Goal: Transaction & Acquisition: Purchase product/service

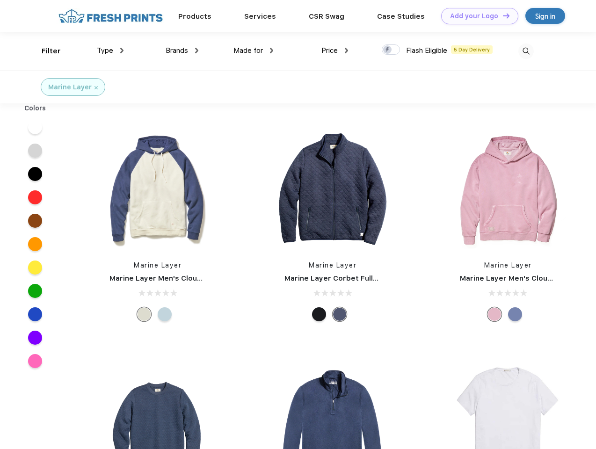
scroll to position [0, 0]
click at [476, 16] on link "Add your Logo Design Tool" at bounding box center [479, 16] width 77 height 16
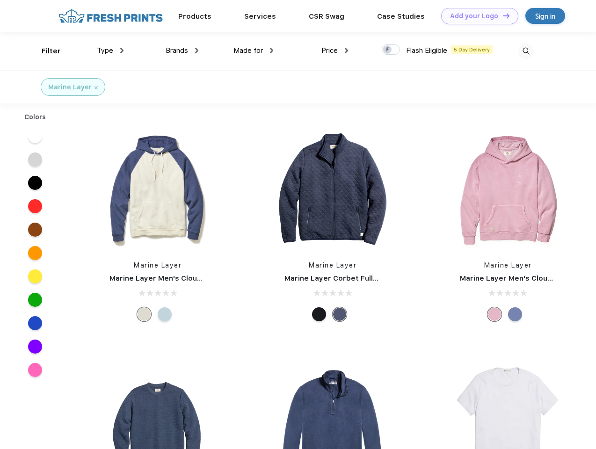
click at [0, 0] on div "Design Tool" at bounding box center [0, 0] width 0 height 0
click at [502, 15] on link "Add your Logo Design Tool" at bounding box center [479, 16] width 77 height 16
click at [45, 51] on div "Filter" at bounding box center [51, 51] width 19 height 11
click at [110, 50] on span "Type" at bounding box center [105, 50] width 16 height 8
click at [182, 50] on span "Brands" at bounding box center [177, 50] width 22 height 8
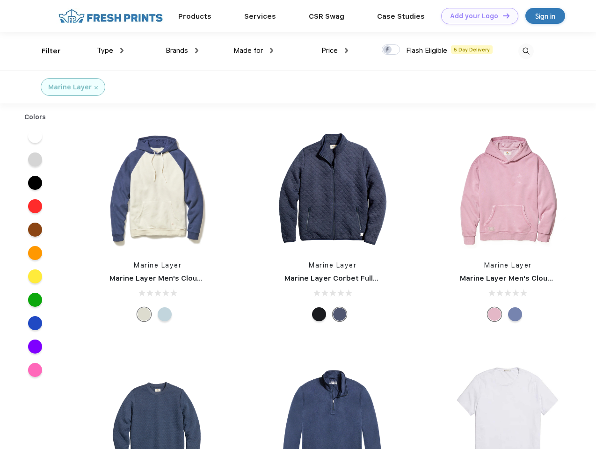
click at [253, 50] on span "Made for" at bounding box center [247, 50] width 29 height 8
click at [335, 50] on span "Price" at bounding box center [329, 50] width 16 height 8
click at [391, 50] on div at bounding box center [391, 49] width 18 height 10
click at [388, 50] on input "checkbox" at bounding box center [385, 47] width 6 height 6
click at [526, 51] on img at bounding box center [525, 50] width 15 height 15
